Goal: Task Accomplishment & Management: Complete application form

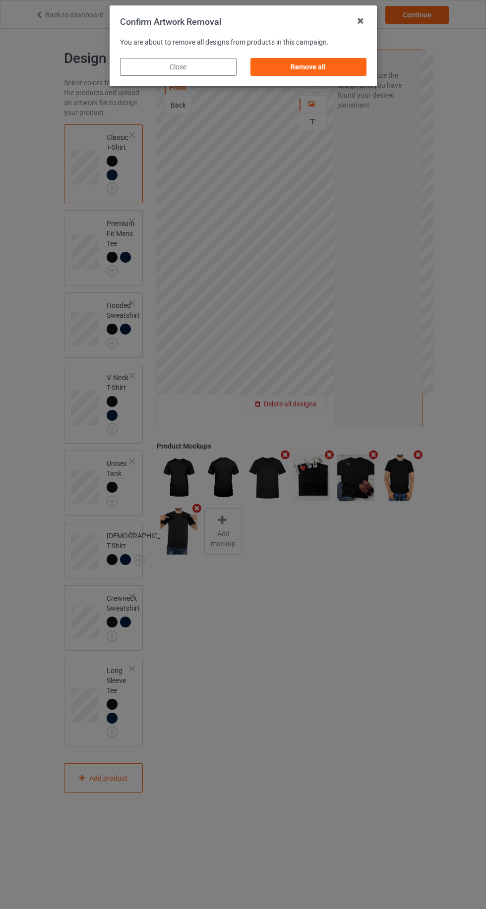
click at [346, 62] on div "Remove all" at bounding box center [308, 67] width 116 height 18
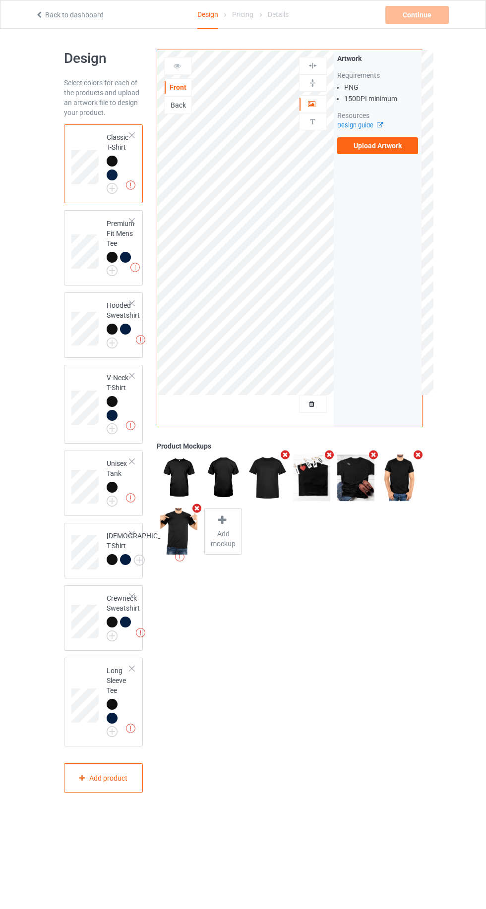
click at [412, 149] on label "Upload Artwork" at bounding box center [377, 145] width 81 height 17
click at [0, 0] on input "Upload Artwork" at bounding box center [0, 0] width 0 height 0
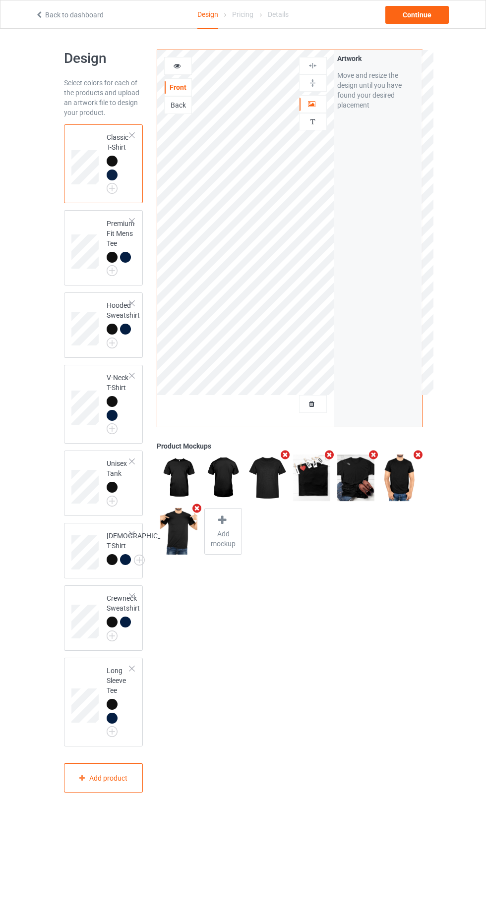
click at [187, 109] on div "Back" at bounding box center [178, 105] width 27 height 10
click at [385, 146] on label "Upload Artwork" at bounding box center [377, 145] width 81 height 17
click at [0, 0] on input "Upload Artwork" at bounding box center [0, 0] width 0 height 0
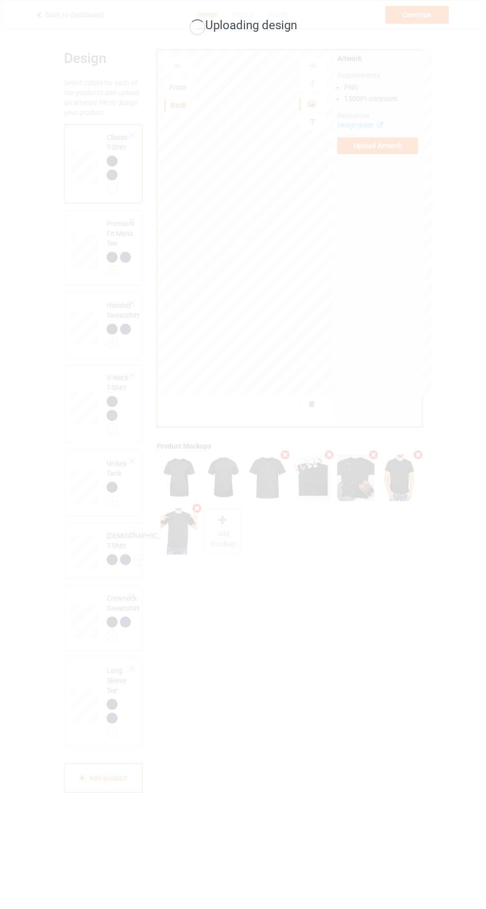
click at [418, 256] on div "Uploading design" at bounding box center [243, 454] width 486 height 909
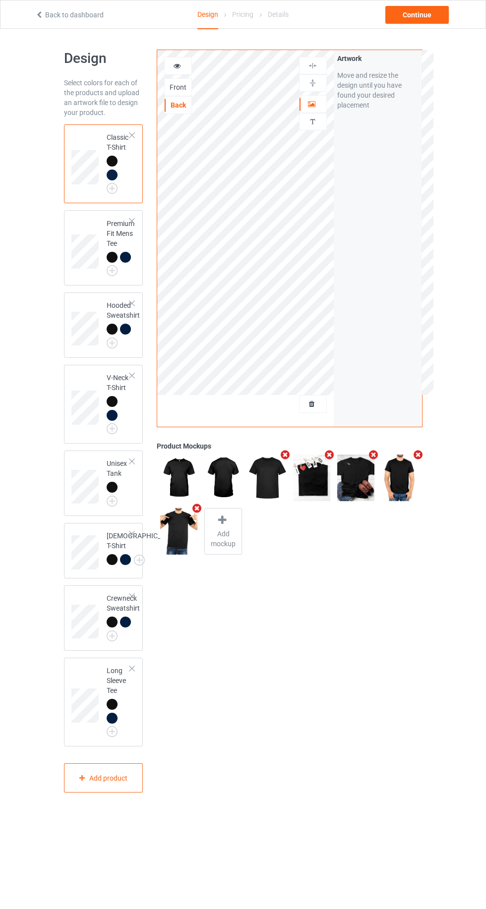
click at [222, 519] on icon at bounding box center [222, 520] width 12 height 10
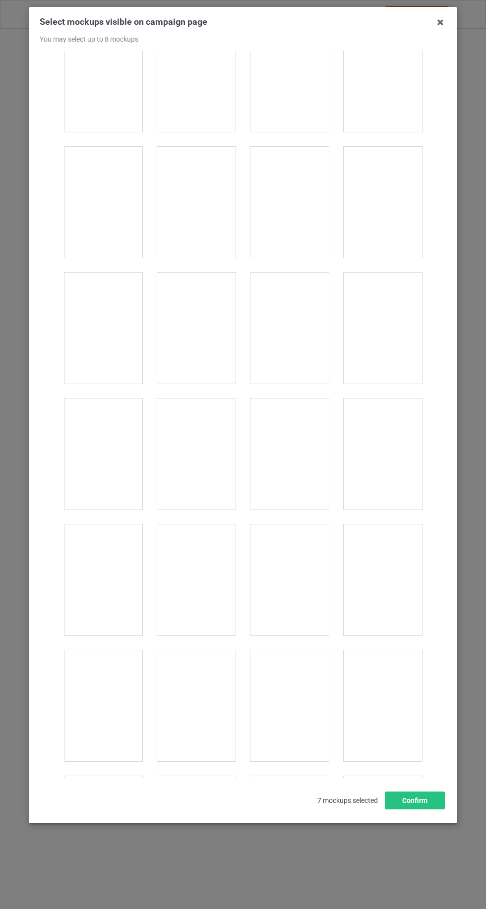
scroll to position [2050, 0]
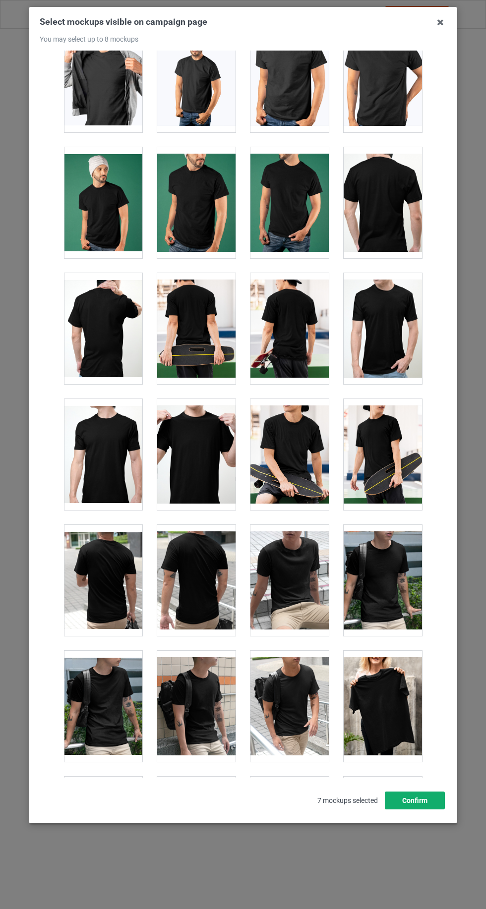
click at [411, 809] on button "Confirm" at bounding box center [415, 800] width 60 height 18
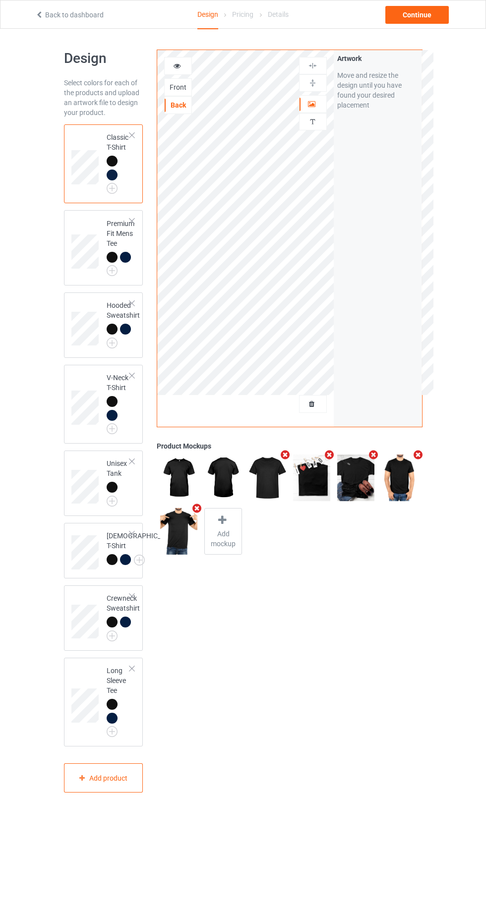
click at [185, 86] on div "Front" at bounding box center [178, 87] width 27 height 10
click at [435, 19] on div "Continue" at bounding box center [416, 15] width 63 height 18
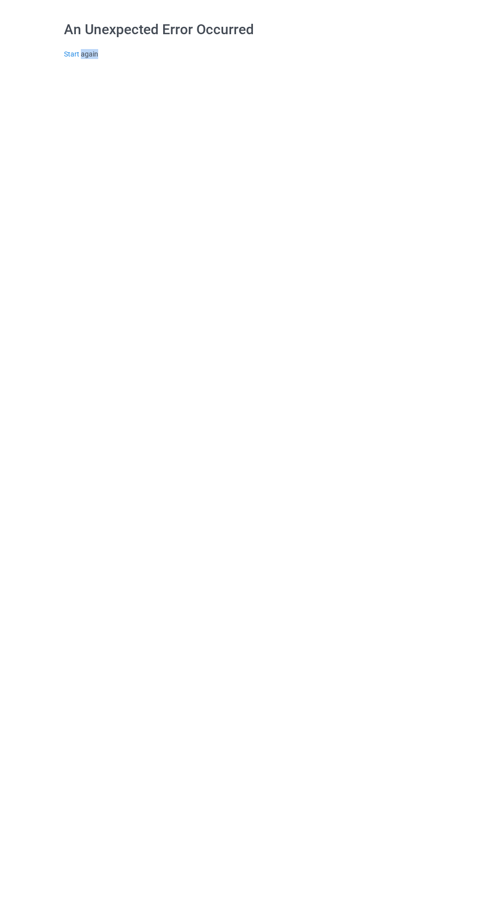
click at [400, 269] on body "An Unexpected Error Occurred Start again" at bounding box center [243, 454] width 486 height 909
click at [406, 238] on body "An Unexpected Error Occurred Start again" at bounding box center [243, 454] width 486 height 909
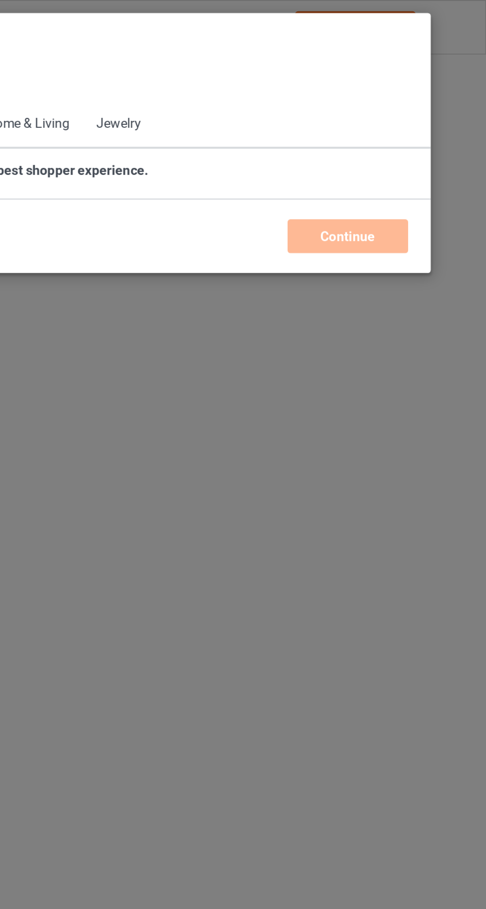
click at [421, 19] on div "Select products Back to Dashboard" at bounding box center [242, 35] width 411 height 36
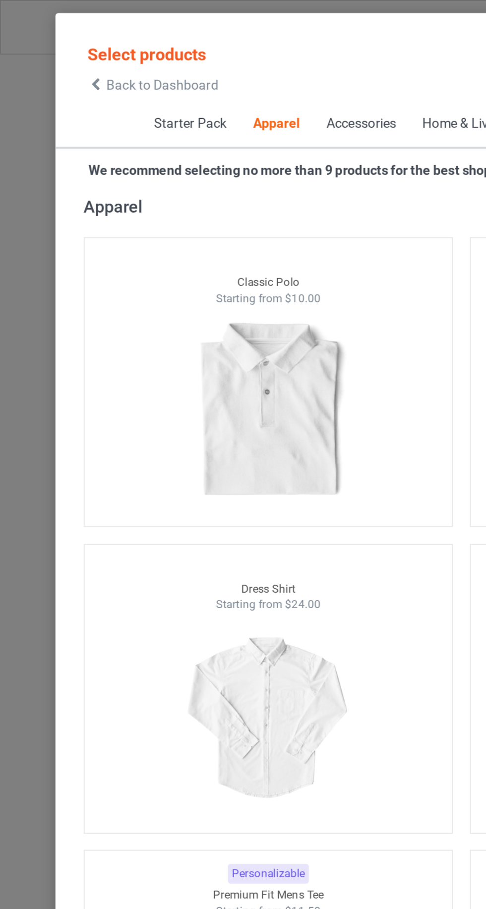
click at [56, 46] on span "Back to Dashboard" at bounding box center [85, 45] width 59 height 8
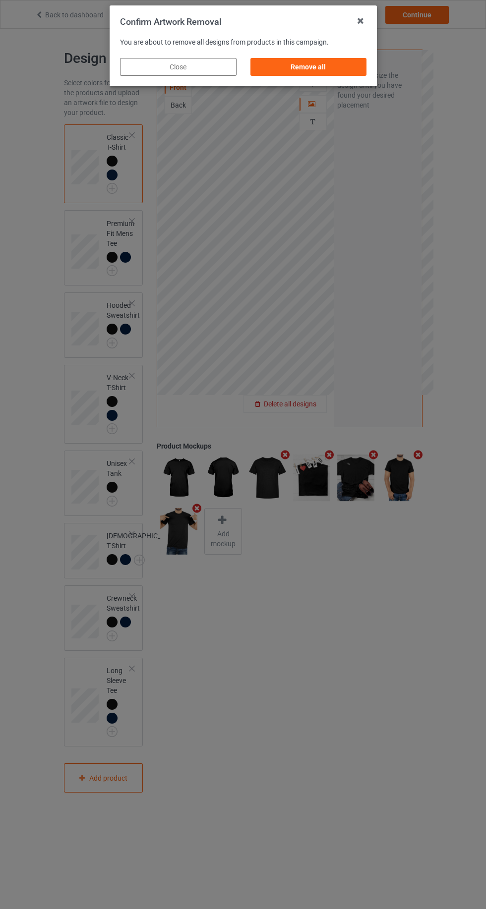
click at [346, 95] on div "Confirm Artwork Removal You are about to remove all designs from products in th…" at bounding box center [243, 454] width 486 height 909
click at [331, 74] on div "Remove all" at bounding box center [308, 67] width 116 height 18
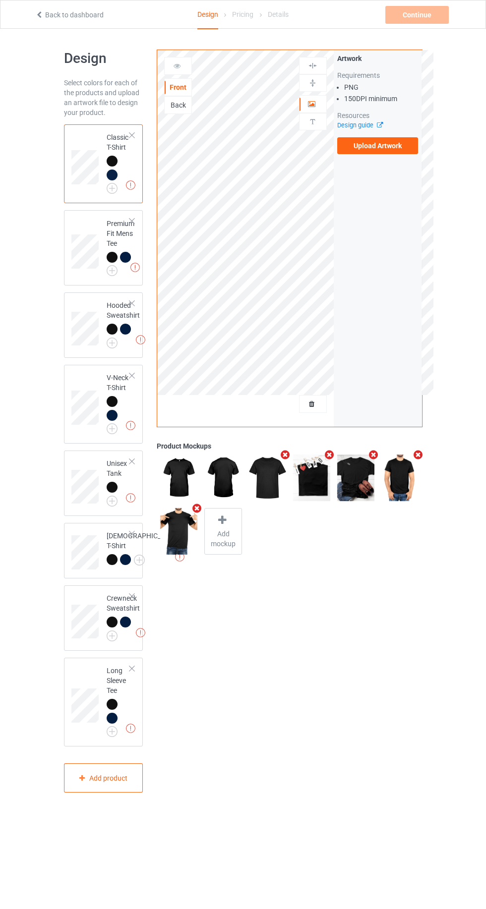
click at [403, 153] on label "Upload Artwork" at bounding box center [377, 145] width 81 height 17
click at [0, 0] on input "Upload Artwork" at bounding box center [0, 0] width 0 height 0
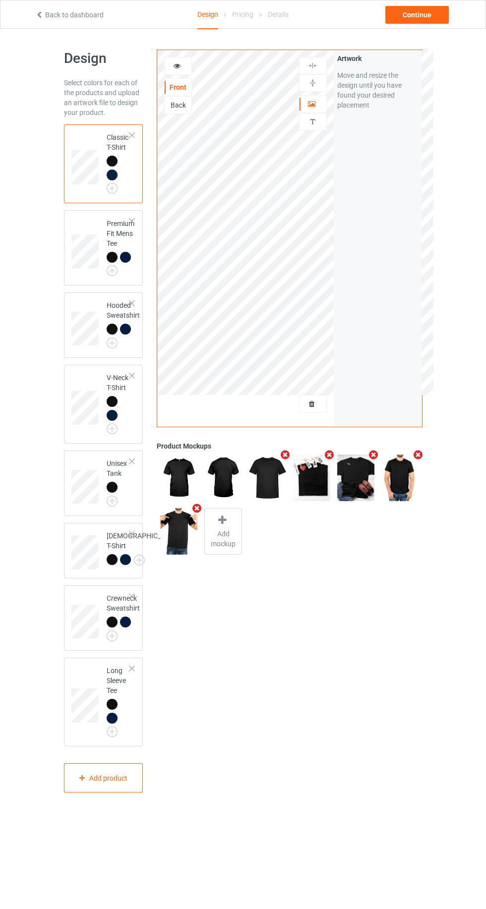
click at [185, 102] on div "Back" at bounding box center [178, 105] width 27 height 10
click at [398, 149] on label "Upload Artwork" at bounding box center [377, 145] width 81 height 17
click at [0, 0] on input "Upload Artwork" at bounding box center [0, 0] width 0 height 0
click at [220, 529] on span "Add mockup" at bounding box center [223, 539] width 36 height 20
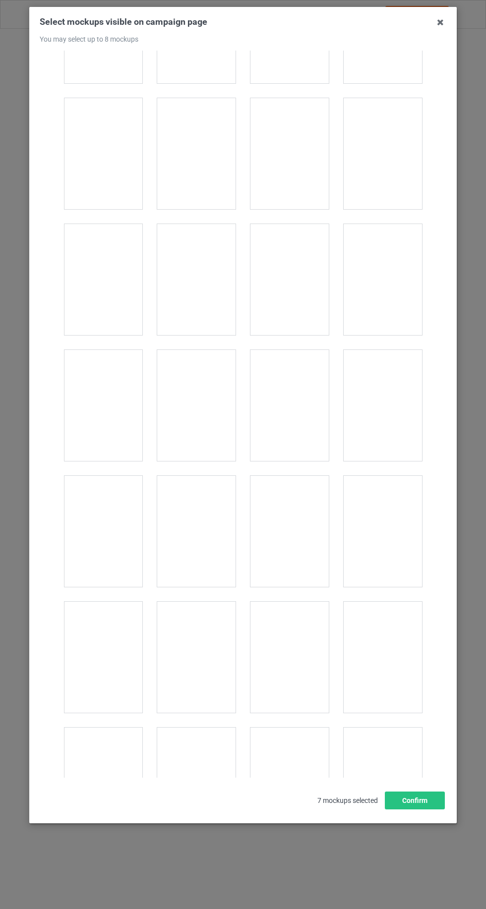
scroll to position [10909, 0]
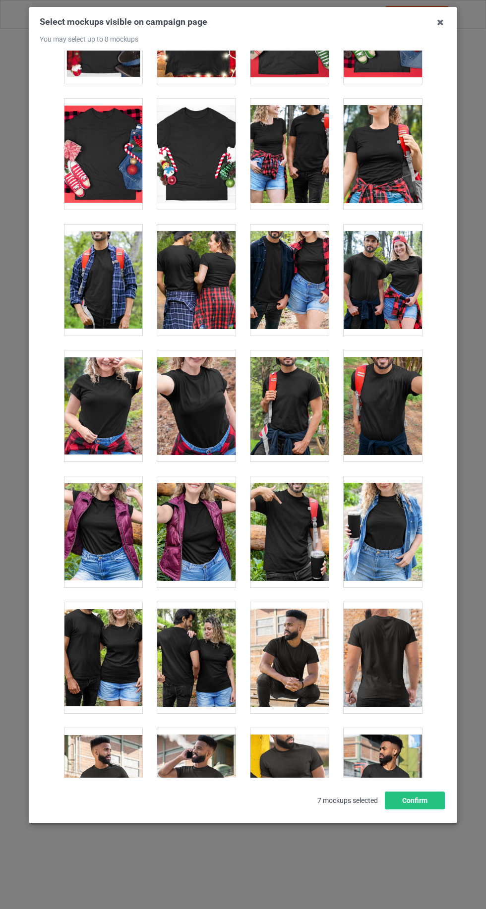
click at [193, 604] on div at bounding box center [196, 657] width 78 height 111
click at [418, 809] on button "Confirm" at bounding box center [415, 800] width 60 height 18
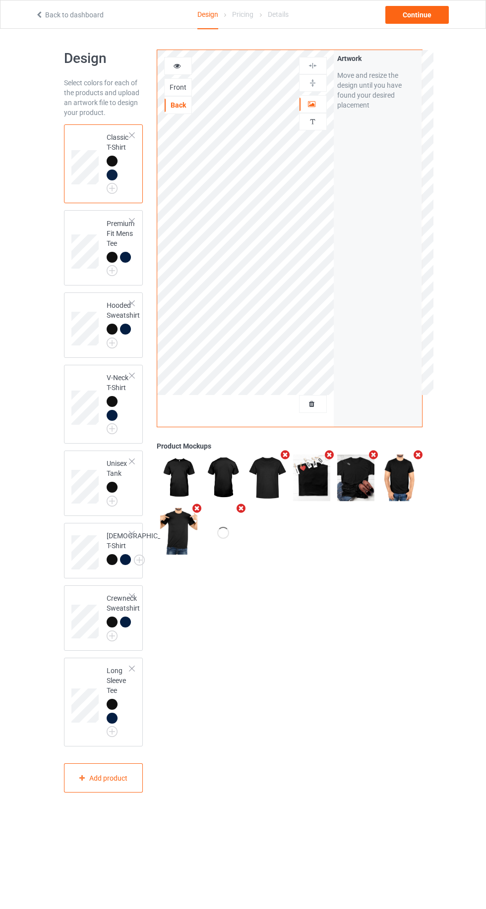
click at [182, 82] on div "Front" at bounding box center [178, 87] width 27 height 10
click at [423, 15] on div "Continue" at bounding box center [416, 15] width 63 height 18
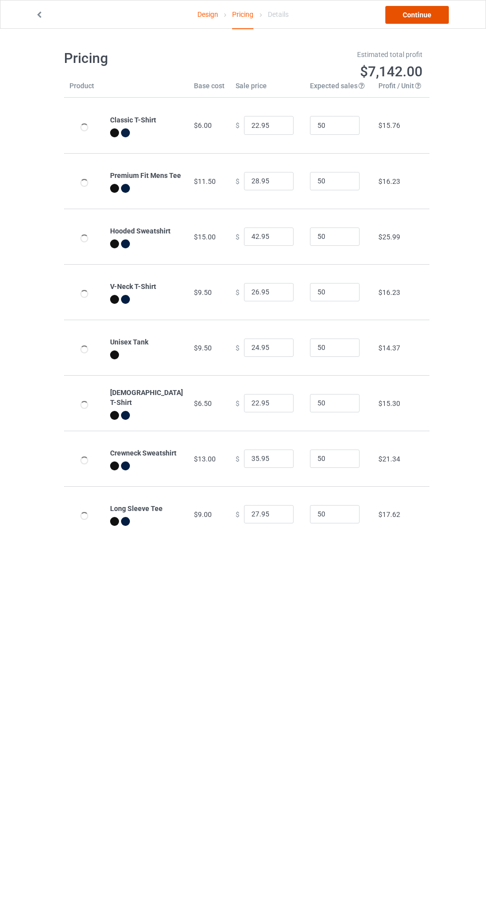
click at [443, 8] on link "Continue" at bounding box center [416, 15] width 63 height 18
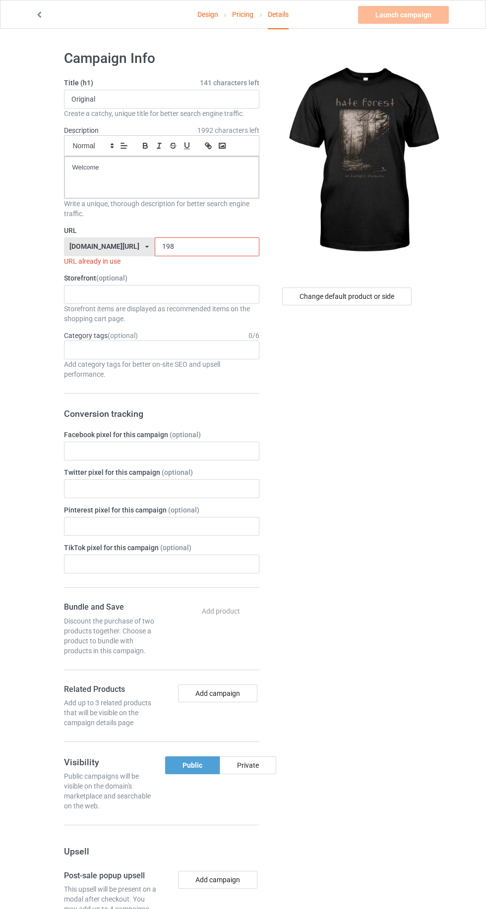
click at [199, 248] on input "198" at bounding box center [207, 246] width 105 height 19
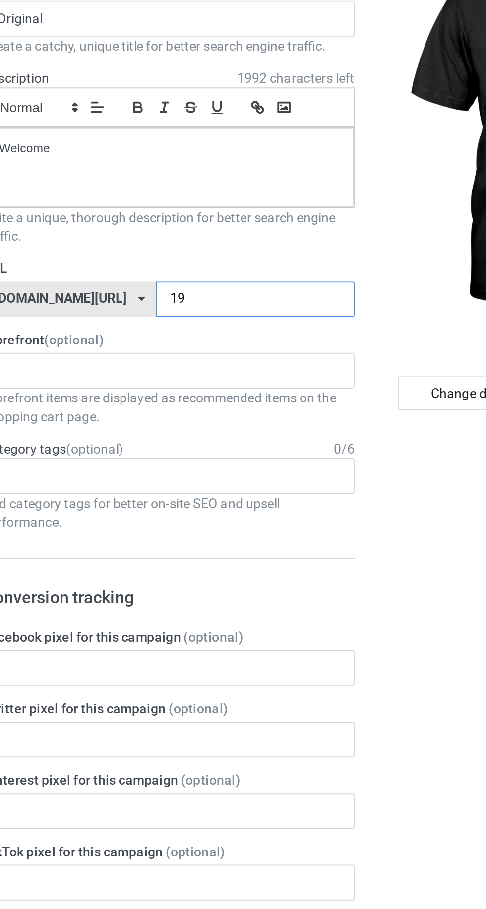
type input "1"
type input "200"
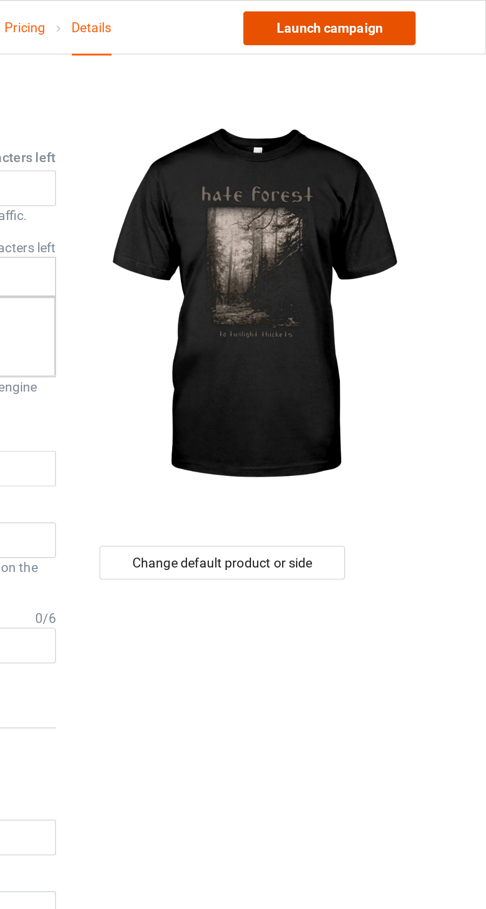
click at [407, 21] on link "Launch campaign" at bounding box center [403, 15] width 91 height 18
